Goal: Task Accomplishment & Management: Complete application form

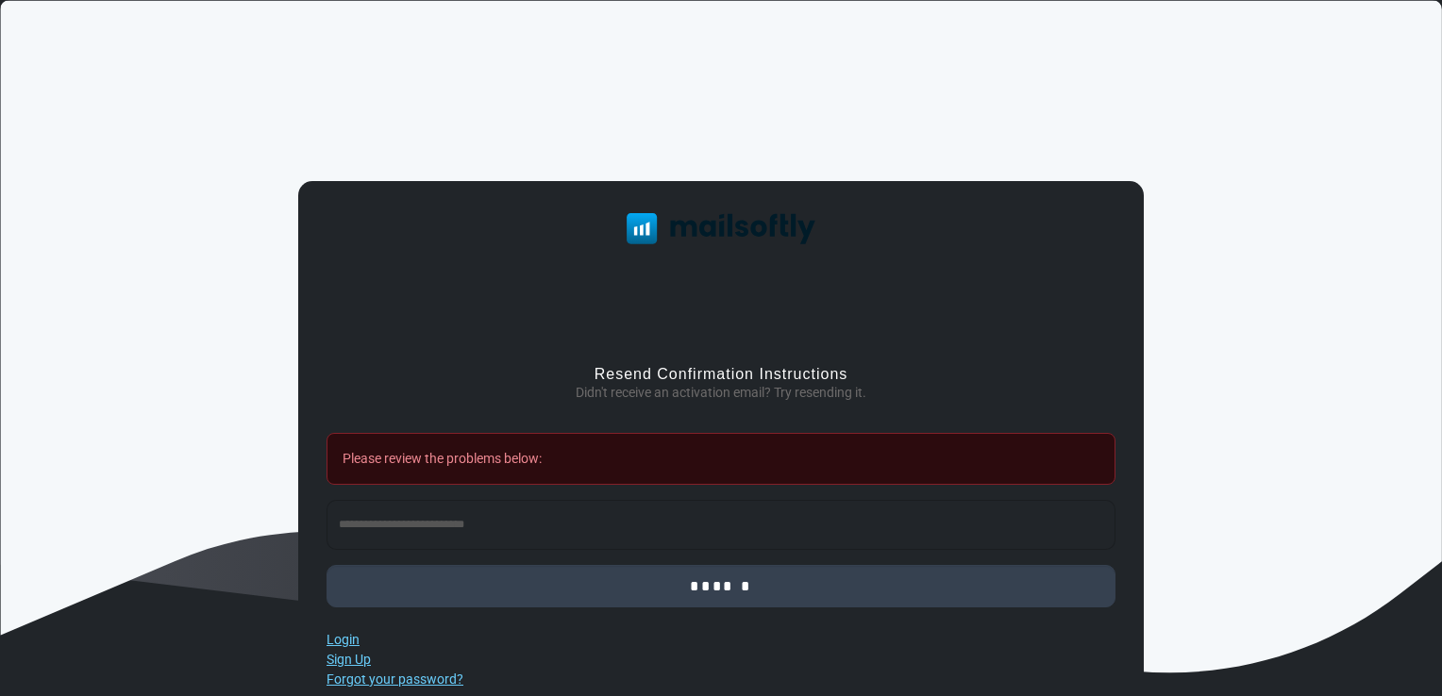
click at [708, 591] on input "******" at bounding box center [720, 586] width 789 height 42
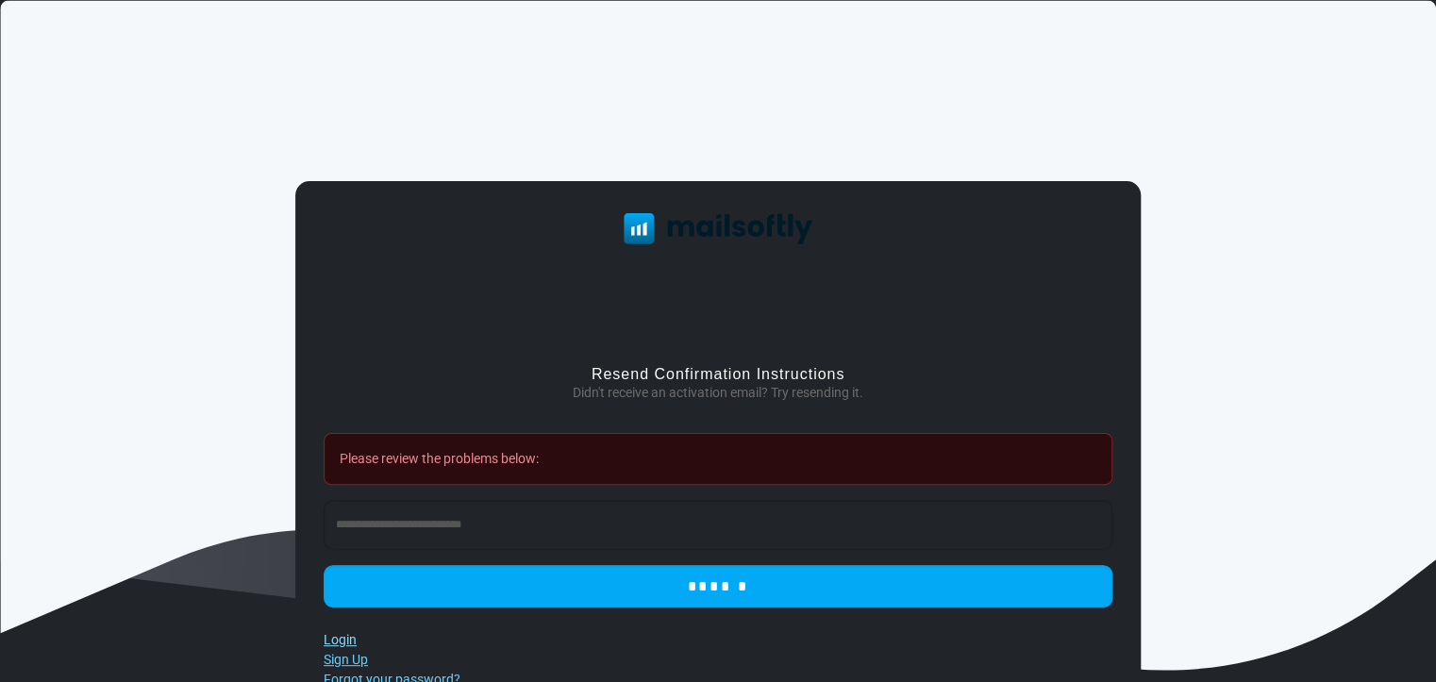
click at [336, 635] on link "Login" at bounding box center [340, 639] width 33 height 15
